Goal: Transaction & Acquisition: Download file/media

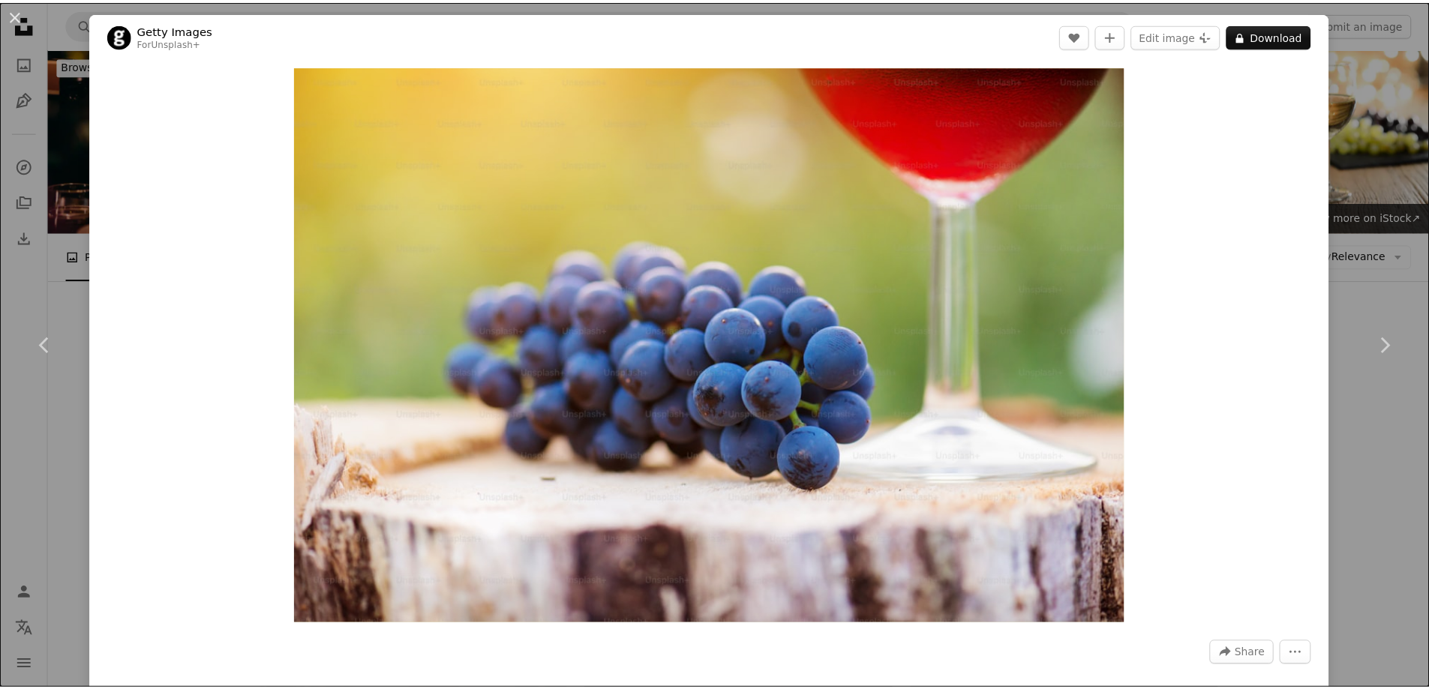
scroll to position [10524, 0]
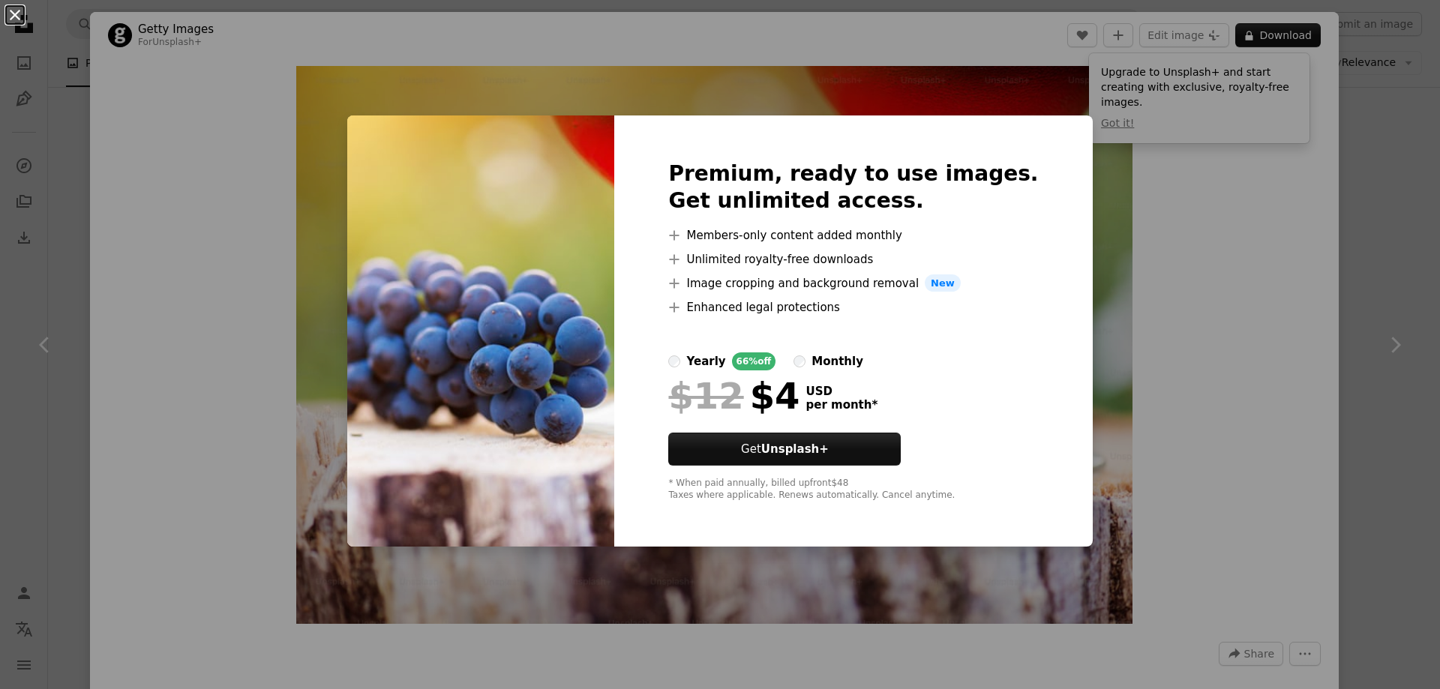
click at [12, 10] on button "An X shape" at bounding box center [15, 15] width 18 height 18
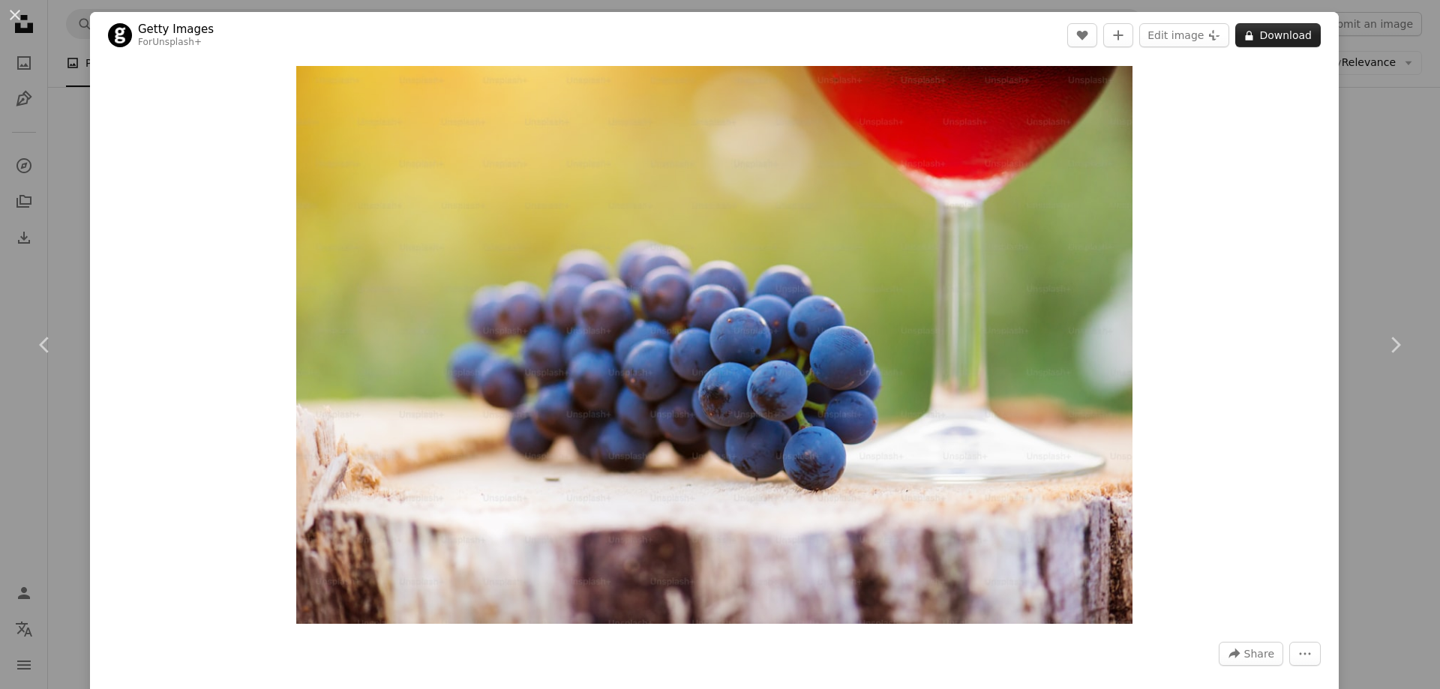
click at [1263, 32] on button "A lock Download" at bounding box center [1279, 35] width 86 height 24
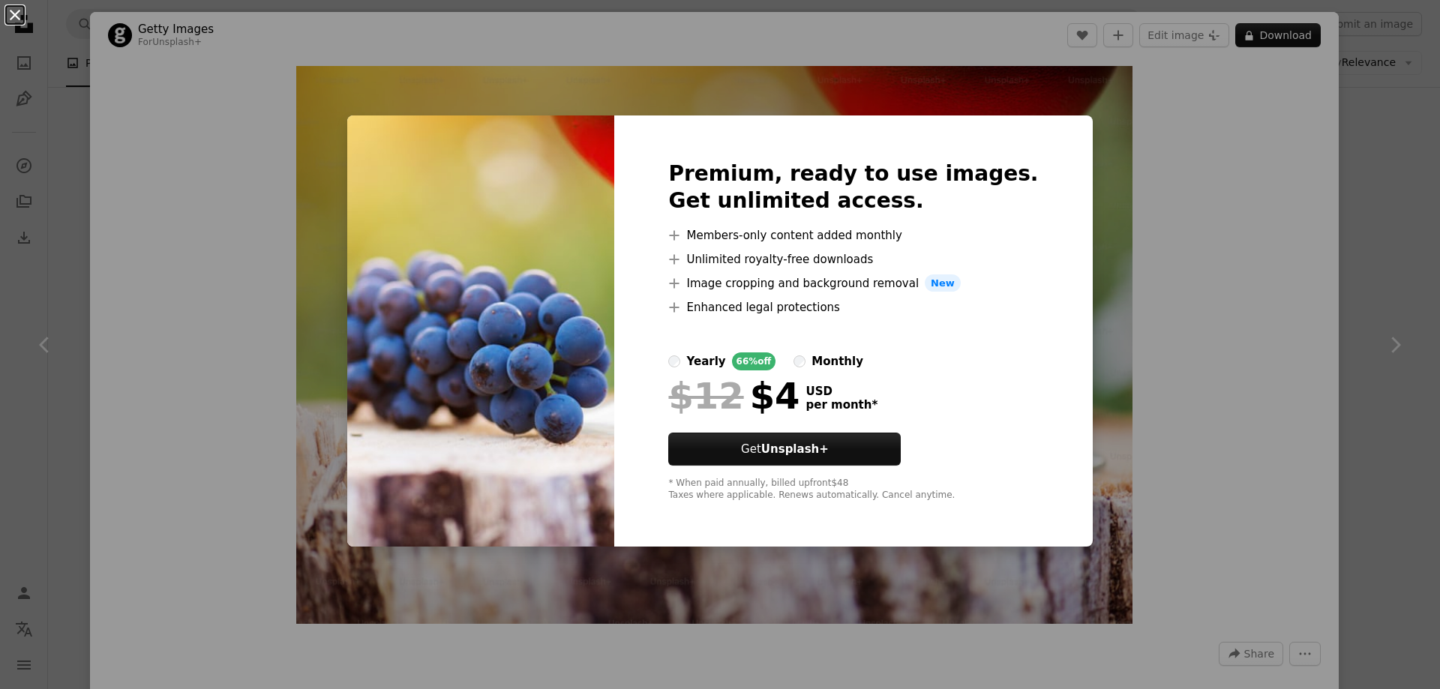
click at [11, 11] on button "An X shape" at bounding box center [15, 15] width 18 height 18
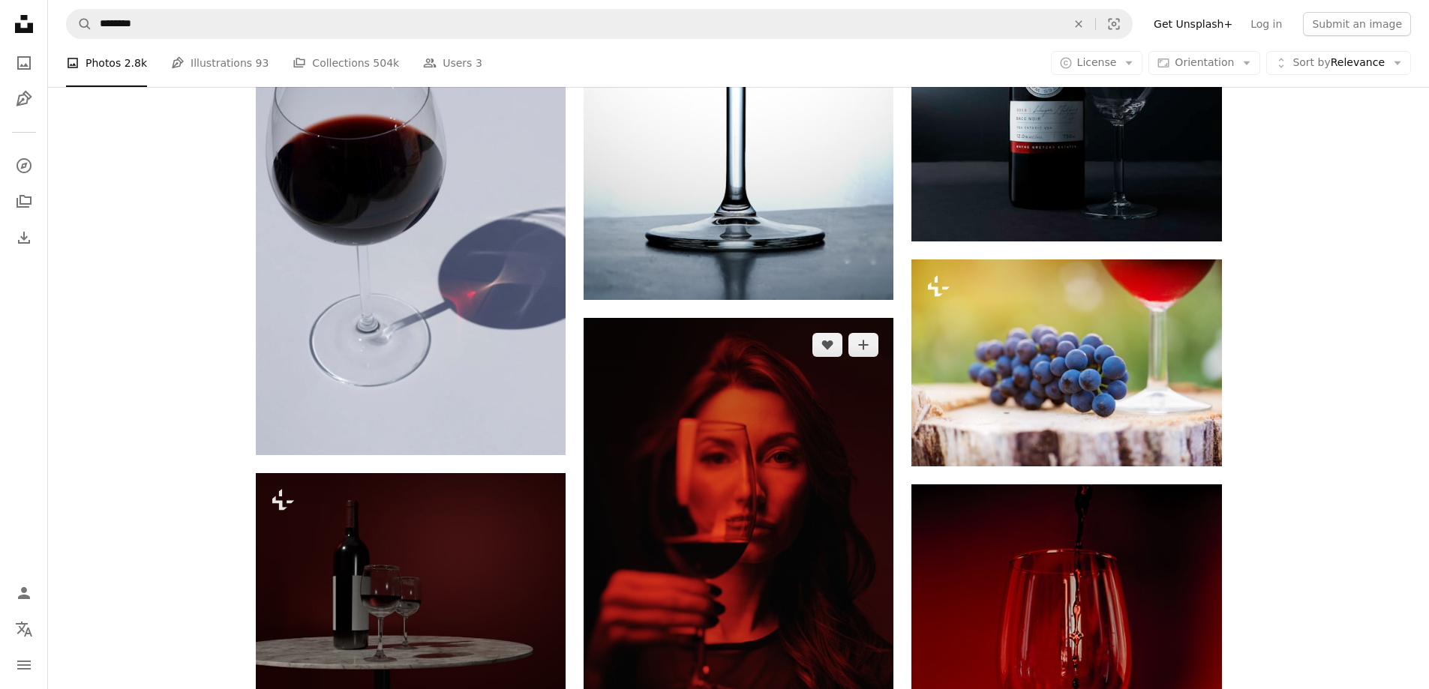
scroll to position [11649, 0]
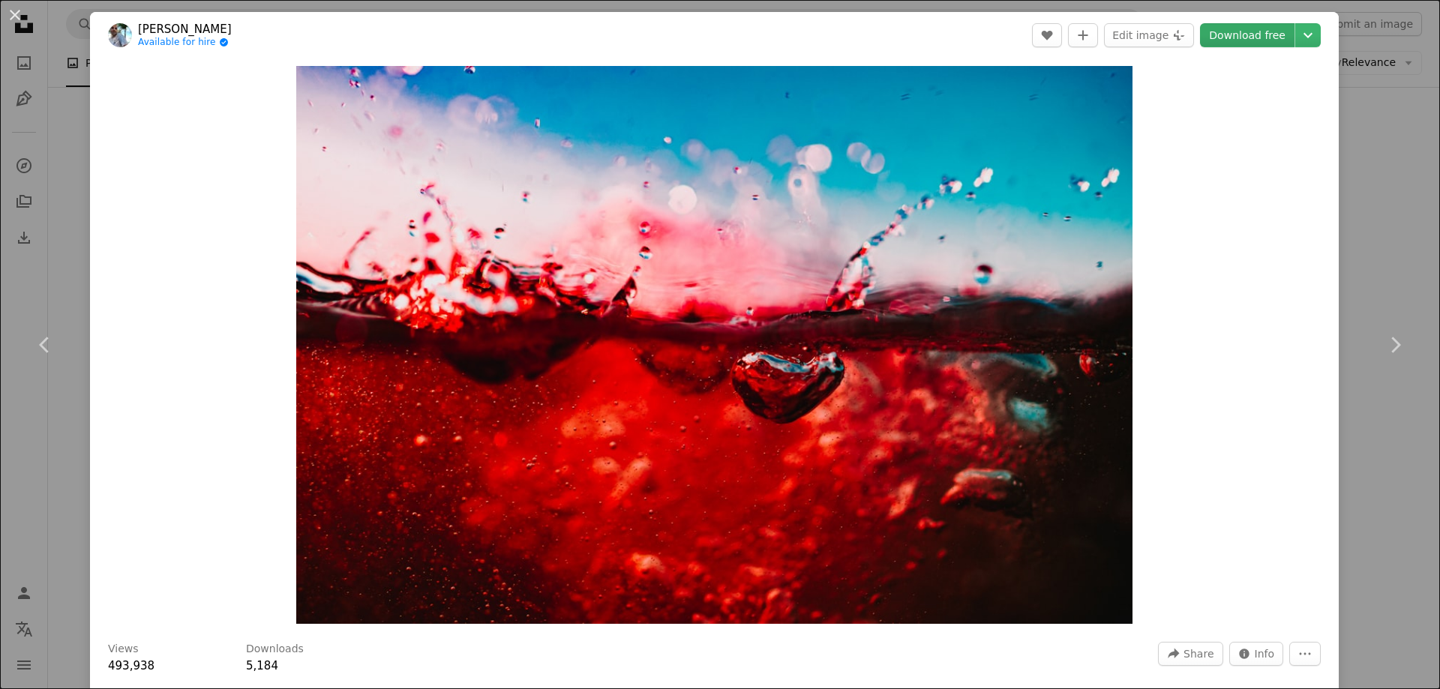
click at [1236, 36] on link "Download free" at bounding box center [1247, 35] width 95 height 24
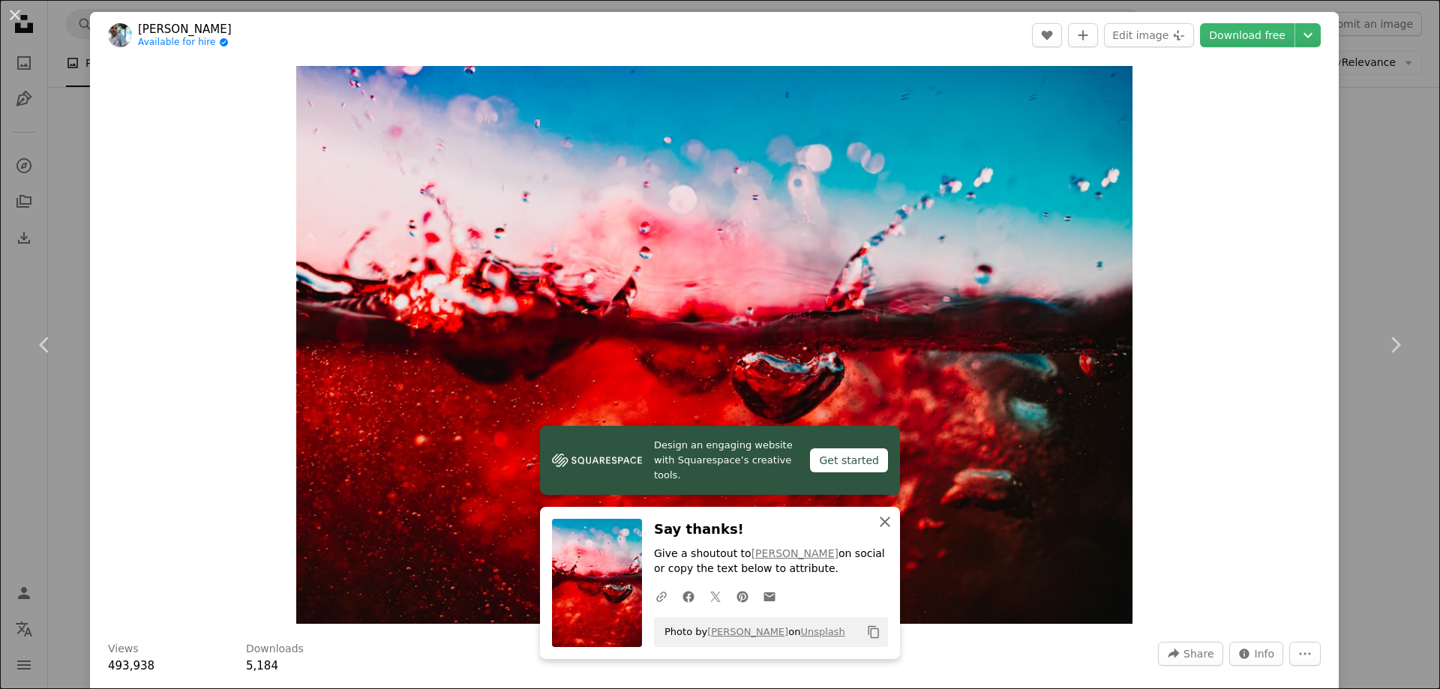
click at [879, 519] on icon "An X shape" at bounding box center [885, 522] width 18 height 18
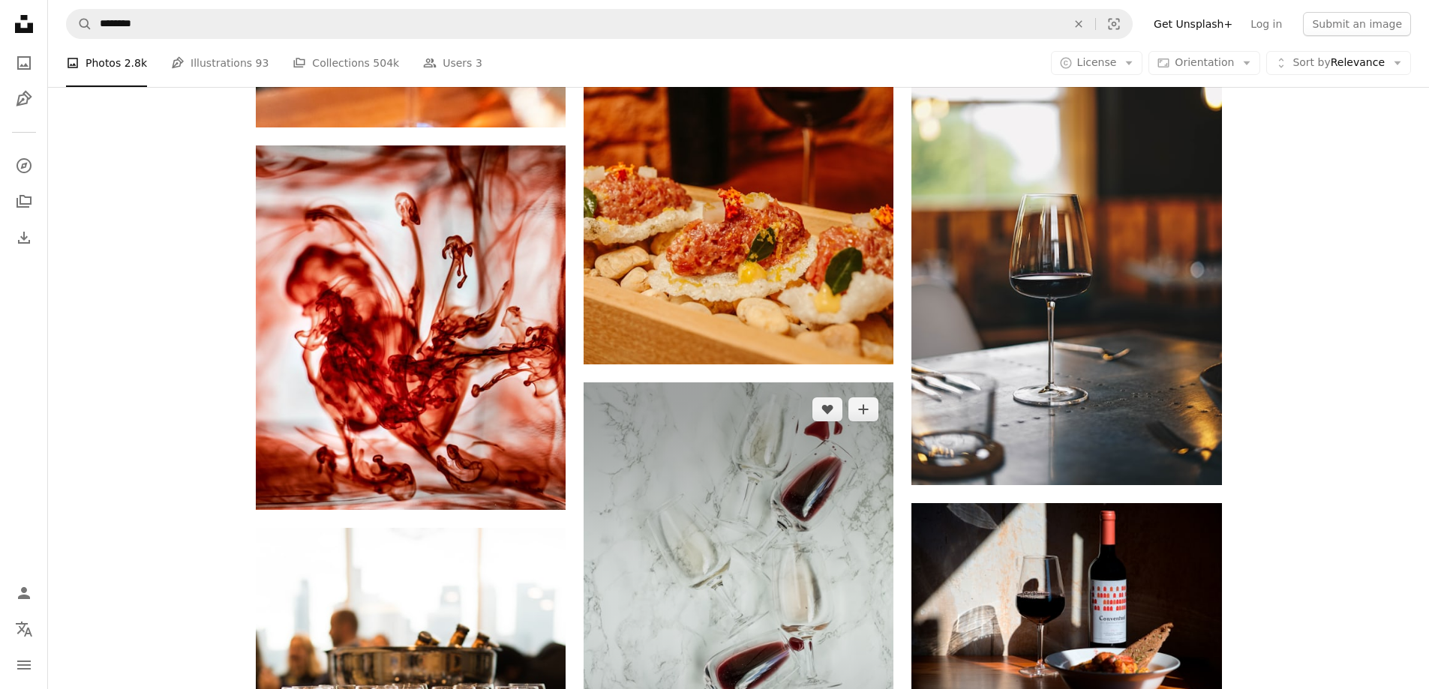
scroll to position [16400, 0]
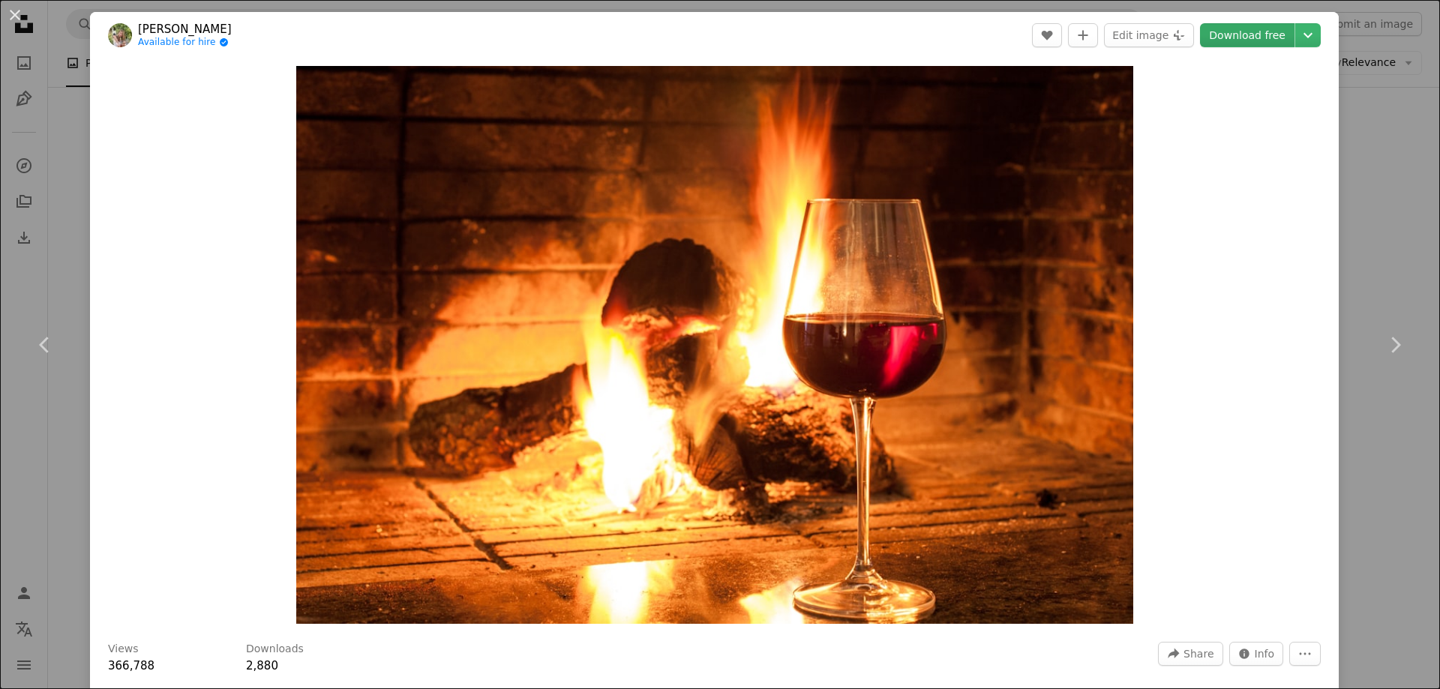
click at [1253, 31] on link "Download free" at bounding box center [1247, 35] width 95 height 24
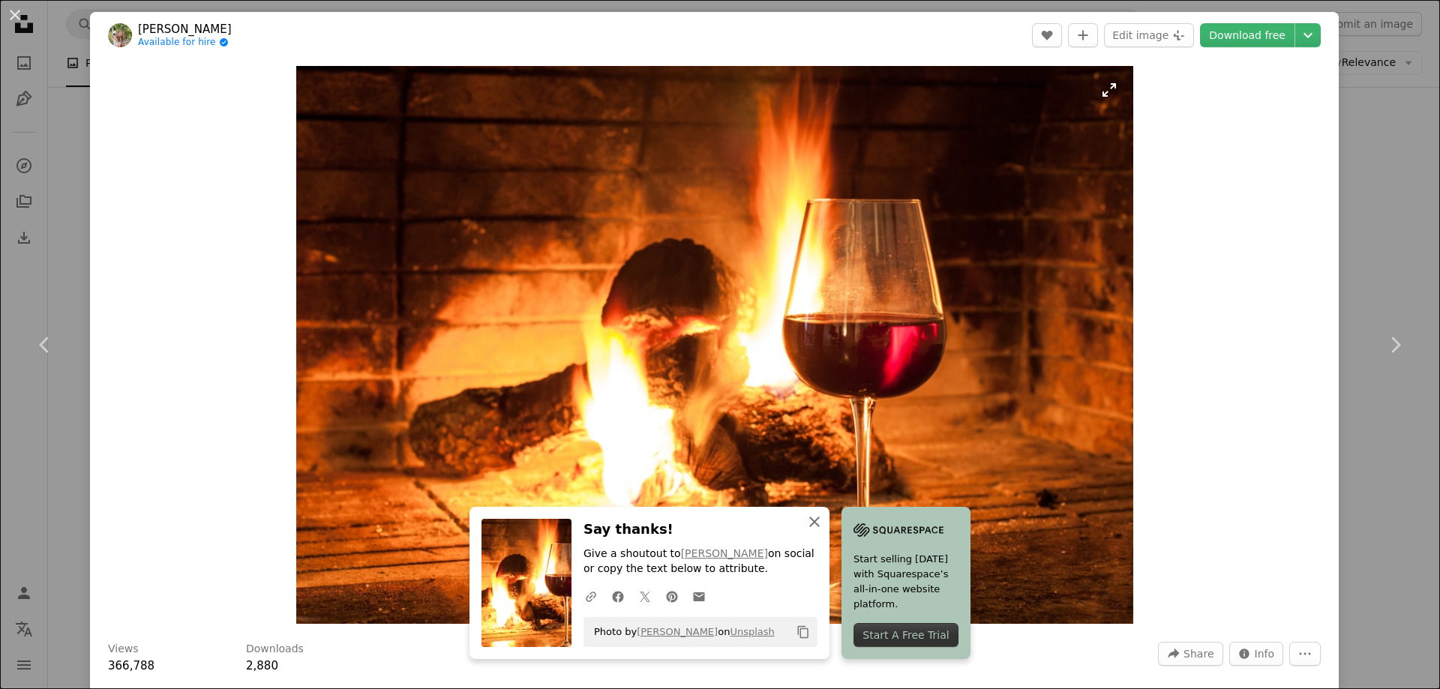
drag, startPoint x: 877, startPoint y: 518, endPoint x: 911, endPoint y: 477, distance: 53.3
click at [824, 517] on icon "An X shape" at bounding box center [815, 522] width 18 height 18
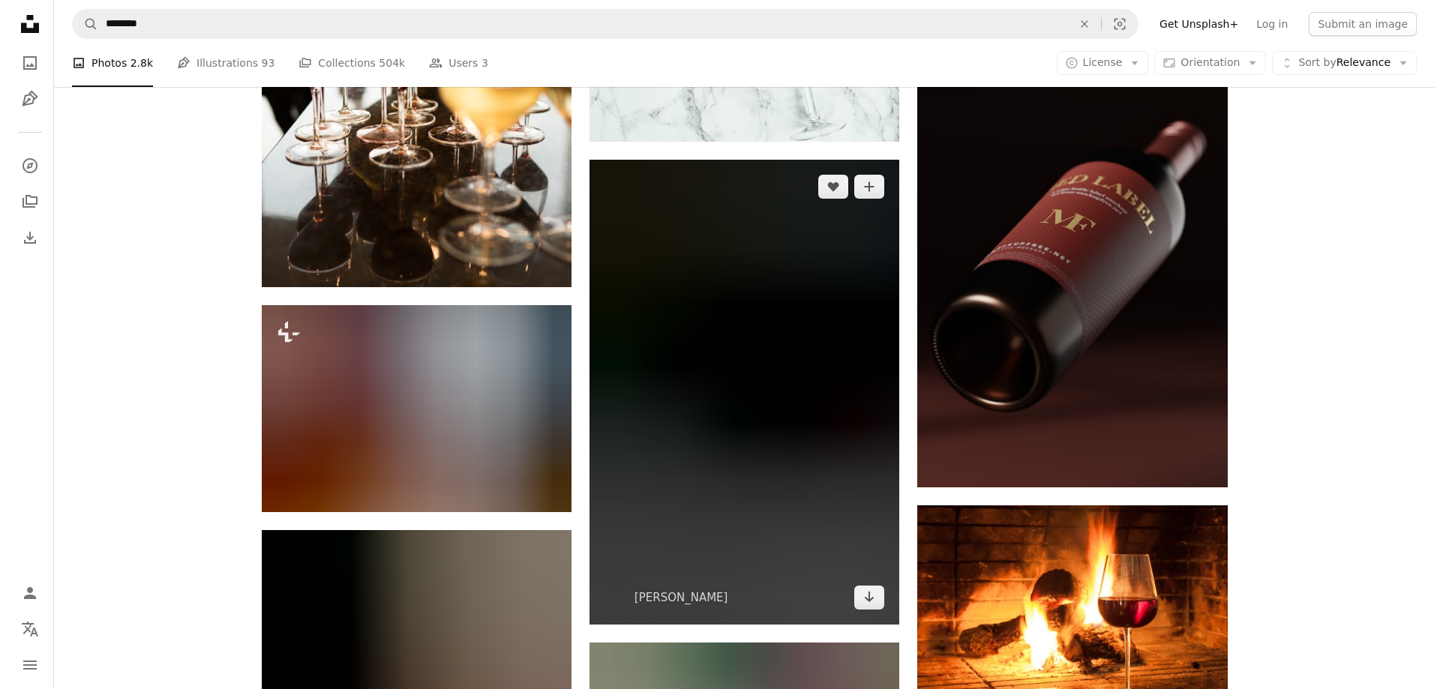
scroll to position [17151, 0]
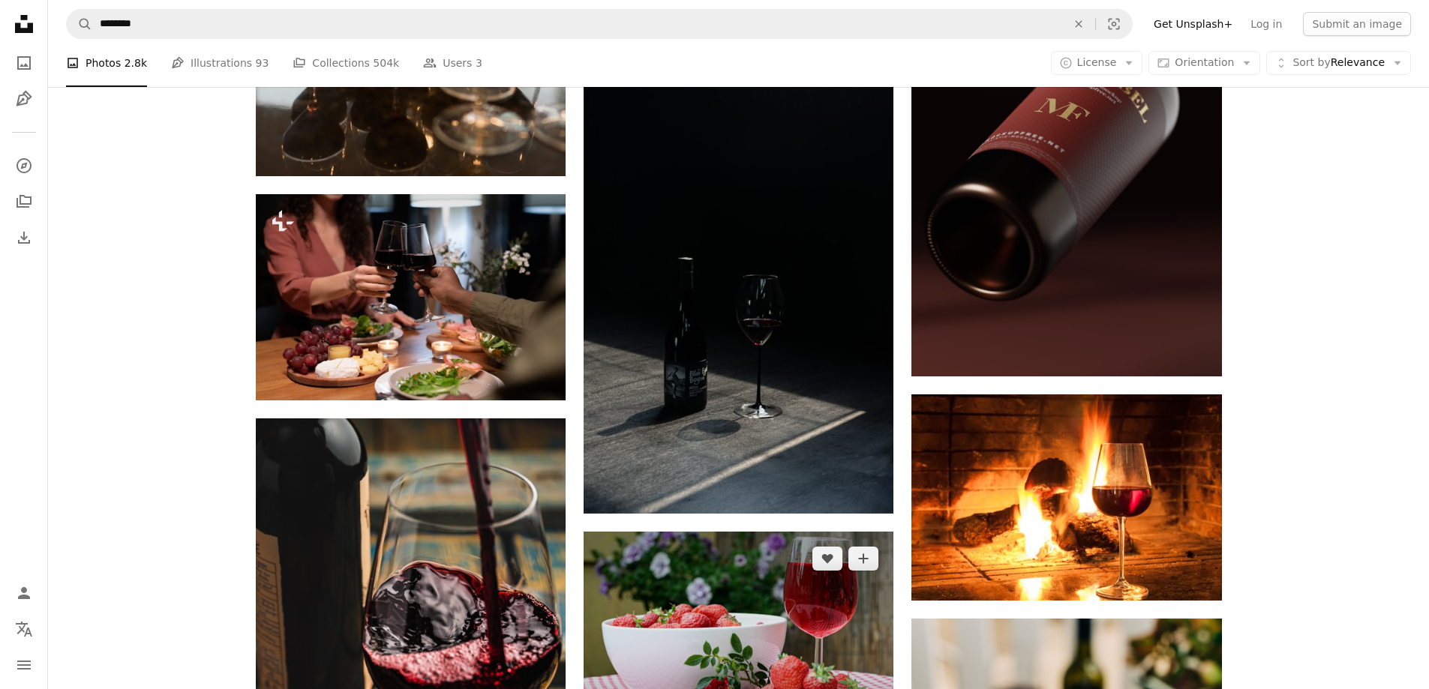
click at [692, 532] on img at bounding box center [739, 635] width 310 height 206
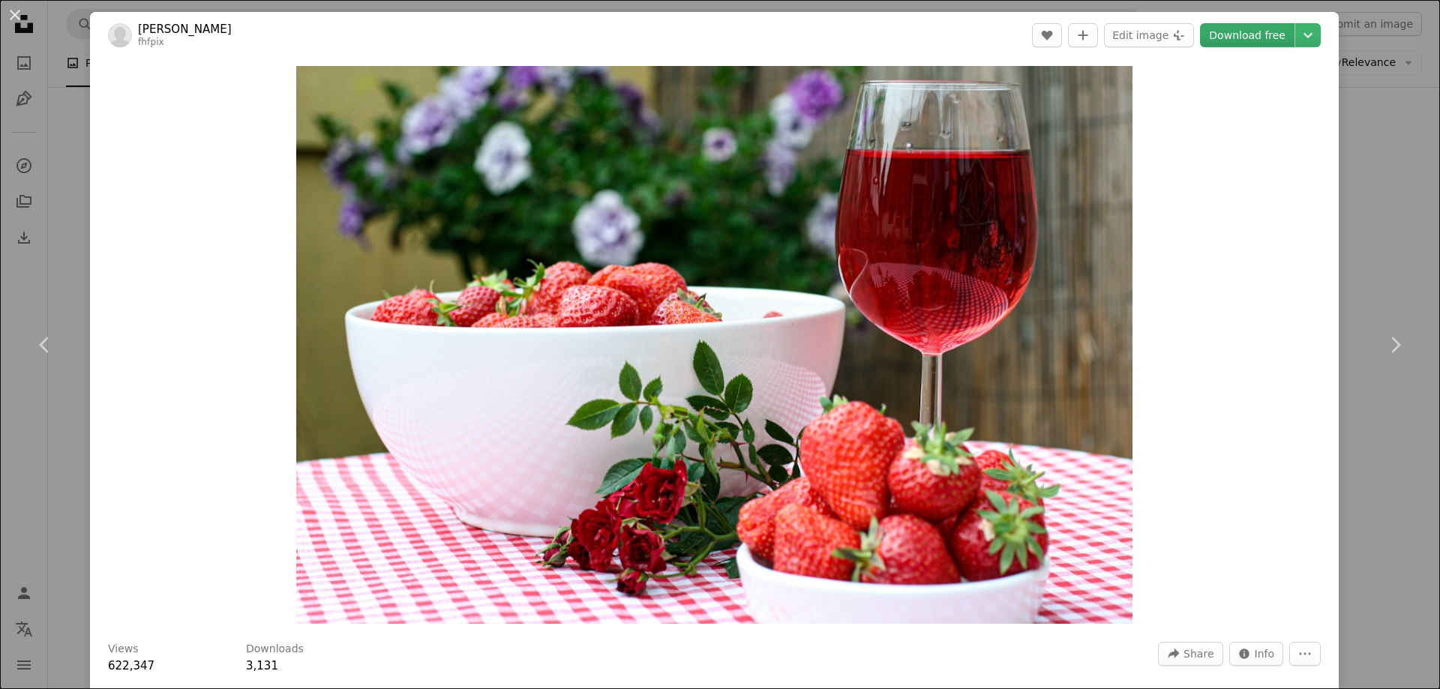
click at [1241, 27] on link "Download free" at bounding box center [1247, 35] width 95 height 24
